Goal: Transaction & Acquisition: Purchase product/service

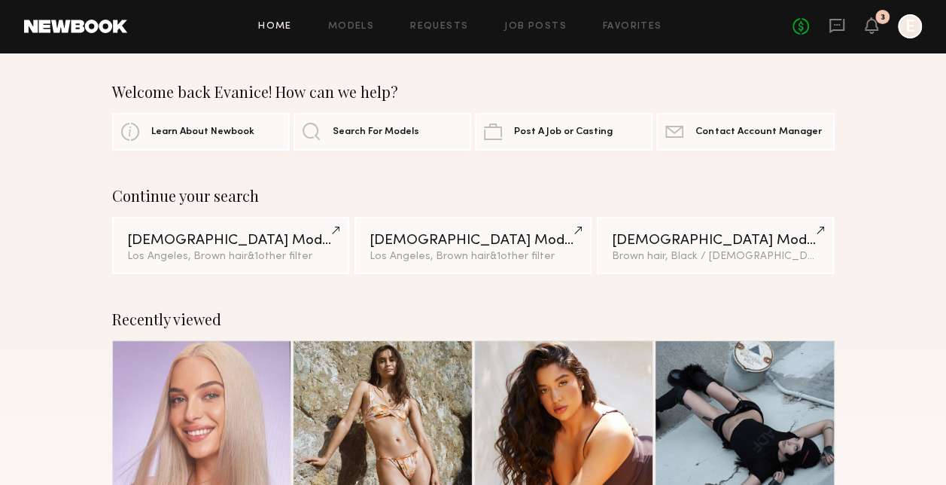
click at [870, 20] on icon at bounding box center [871, 25] width 12 height 11
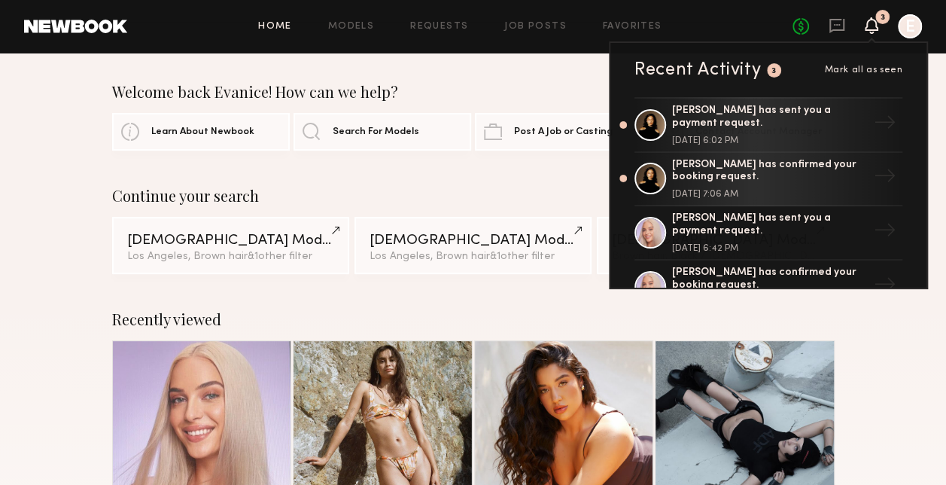
click at [811, 137] on div "[DATE] 6:02 PM" at bounding box center [770, 140] width 196 height 9
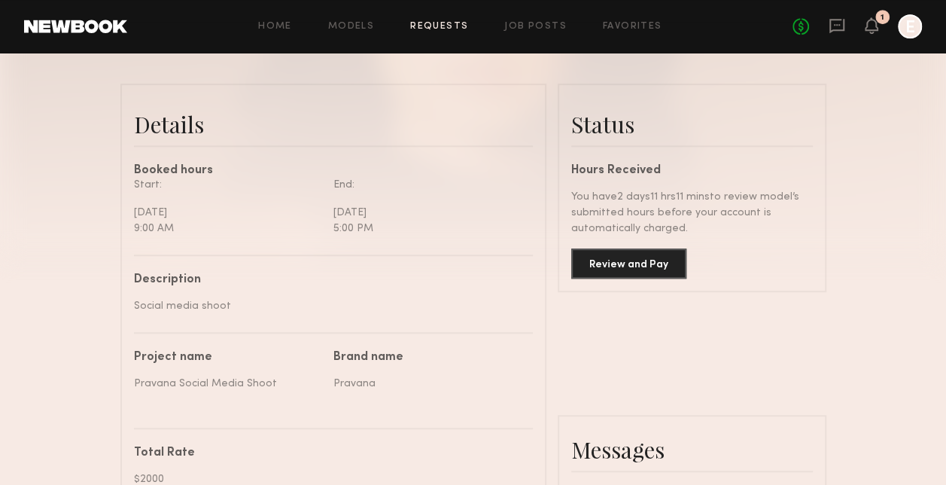
scroll to position [347, 0]
click at [630, 277] on button "Review and Pay" at bounding box center [628, 262] width 115 height 30
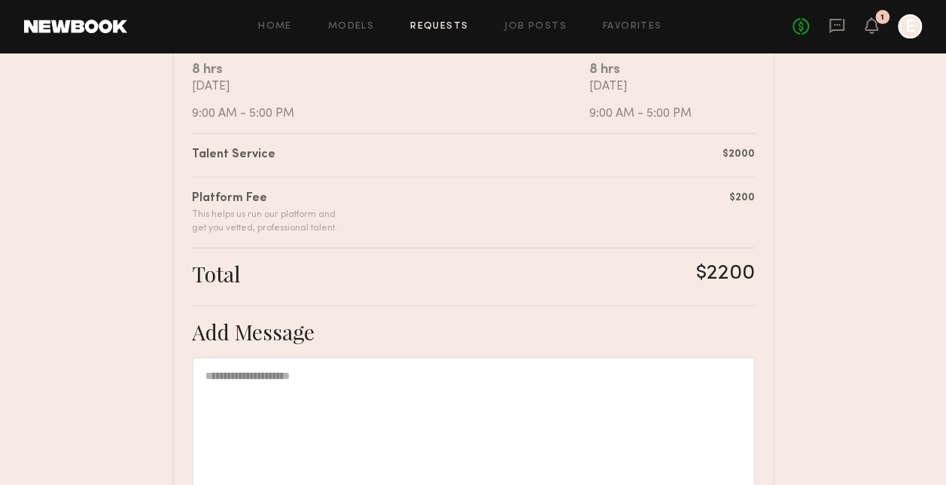
scroll to position [477, 0]
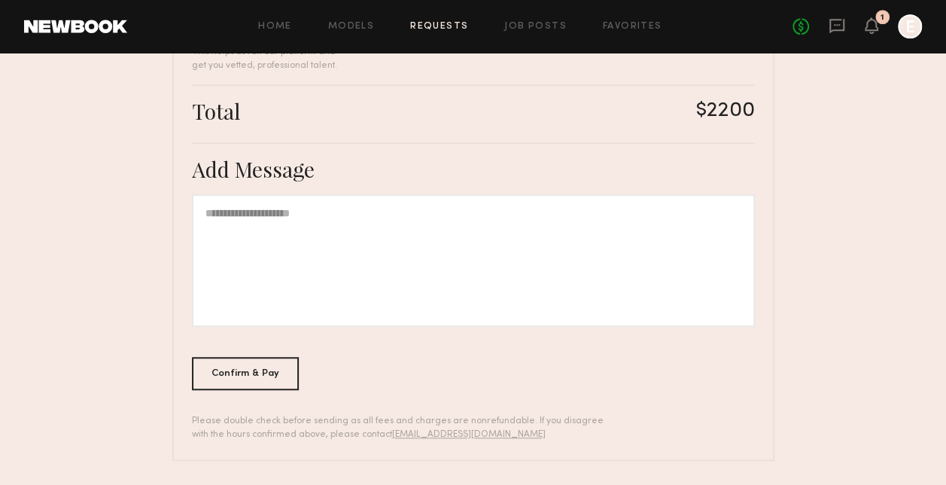
click at [238, 389] on div "Summary [PERSON_NAME] has submitted the following invoice. If you disagree with…" at bounding box center [473, 73] width 602 height 775
click at [233, 381] on div "Confirm & Pay" at bounding box center [246, 373] width 108 height 33
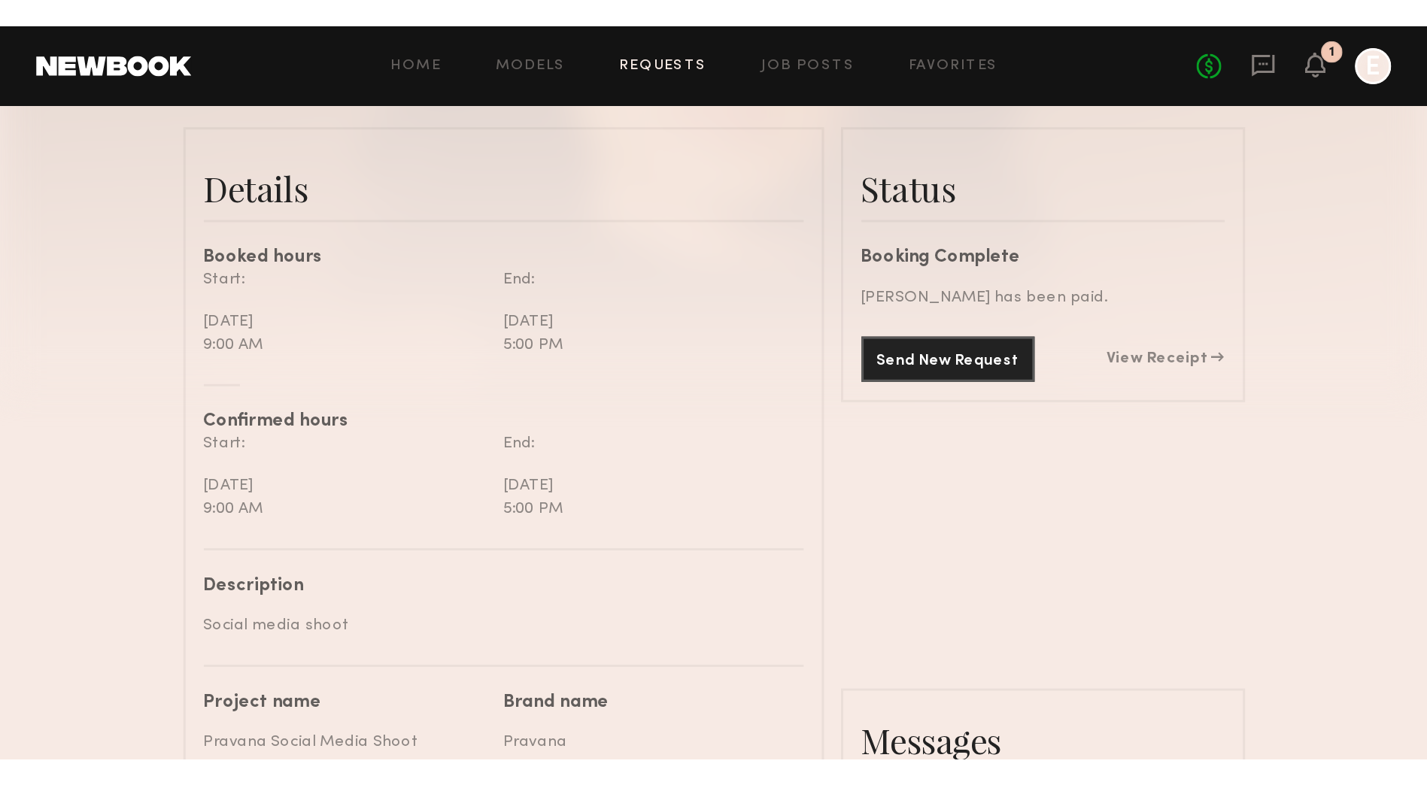
scroll to position [363, 0]
